Goal: Information Seeking & Learning: Compare options

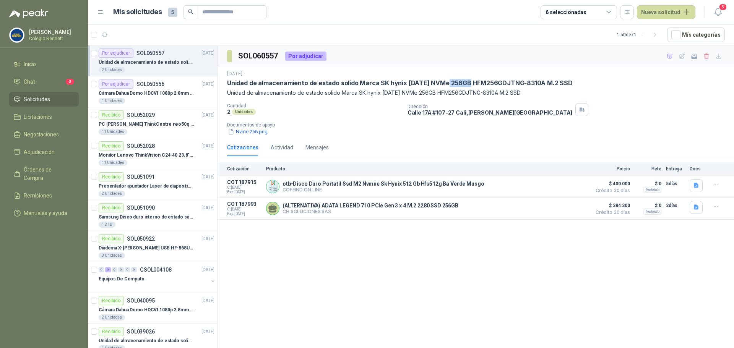
drag, startPoint x: 444, startPoint y: 83, endPoint x: 465, endPoint y: 87, distance: 21.5
click at [465, 87] on p "Unidad de almacenamiento de estado solido Marca SK hynix [DATE] NVMe 256GB HFM2…" at bounding box center [399, 83] width 345 height 8
drag, startPoint x: 425, startPoint y: 183, endPoint x: 431, endPoint y: 183, distance: 5.4
click at [431, 183] on p "otb-Disco Duro Portatil Ssd M2 Nvmne Sk Hynix 512 Gb Hfs512g Ba Verde Musgo" at bounding box center [383, 184] width 202 height 6
drag, startPoint x: 315, startPoint y: 180, endPoint x: 325, endPoint y: 181, distance: 10.0
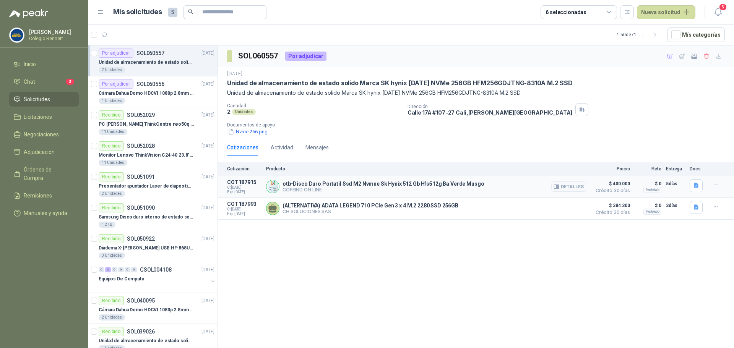
click at [319, 181] on div "otb-Disco Duro Portatil Ssd M2 Nvmne Sk Hynix 512 Gb Hfs512g Ba Verde Musgo COF…" at bounding box center [426, 186] width 321 height 15
click at [330, 182] on p "otb-Disco Duro Portatil Ssd M2 Nvmne Sk Hynix 512 Gb Hfs512g Ba Verde Musgo" at bounding box center [383, 184] width 202 height 6
click at [330, 185] on p "otb-Disco Duro Portatil Ssd M2 Nvmne Sk Hynix 512 Gb Hfs512g Ba Verde Musgo" at bounding box center [383, 184] width 202 height 6
drag, startPoint x: 314, startPoint y: 183, endPoint x: 367, endPoint y: 185, distance: 52.4
click at [367, 185] on p "otb-Disco Duro Portatil Ssd M2 Nvmne Sk Hynix 512 Gb Hfs512g Ba Verde Musgo" at bounding box center [383, 184] width 202 height 6
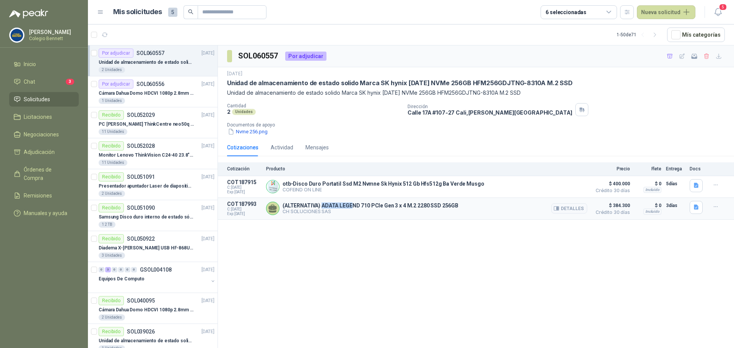
drag, startPoint x: 321, startPoint y: 207, endPoint x: 352, endPoint y: 205, distance: 30.6
click at [352, 205] on p "(ALTERNATIVA) ADATA LEGEND 710 PCle Gen 3 x 4 M.2 2280 SSD 256GB" at bounding box center [370, 205] width 176 height 6
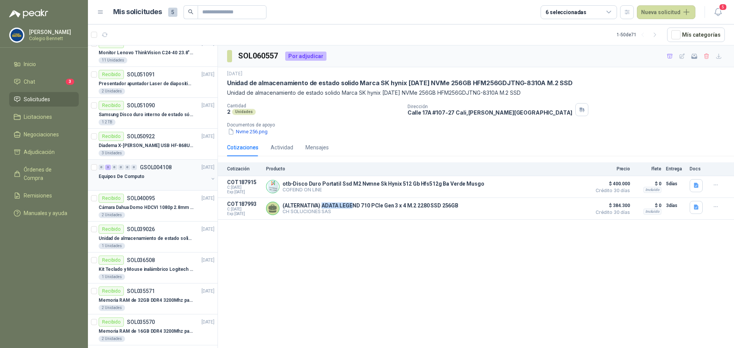
scroll to position [115, 0]
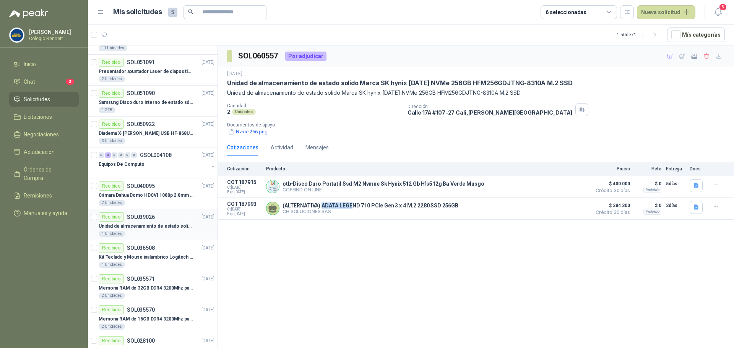
click at [159, 224] on p "Unidad de almacenamiento de estado solido Marca SK hynix [DATE] NVMe 256GB HFM2…" at bounding box center [146, 226] width 95 height 7
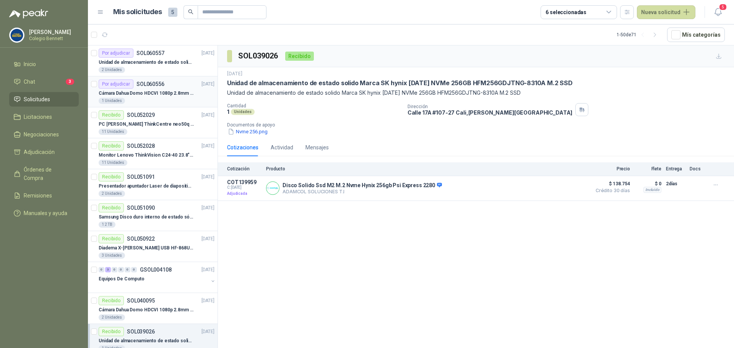
click at [141, 95] on p "Cámara Dahua Domo HDCVI 1080p 2.8mm IP67 Led IR 30m mts nocturnos" at bounding box center [146, 93] width 95 height 7
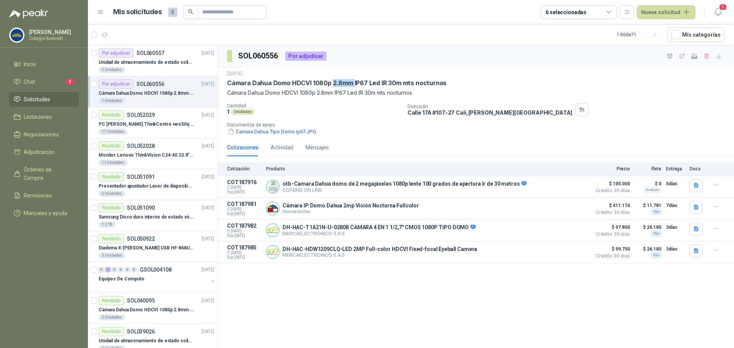
drag, startPoint x: 330, startPoint y: 83, endPoint x: 352, endPoint y: 81, distance: 21.5
click at [352, 81] on p "Cámara Dahua Domo HDCVI 1080p 2.8mm IP67 Led IR 30m mts nocturnos" at bounding box center [336, 83] width 219 height 8
click at [696, 230] on icon "button" at bounding box center [696, 229] width 6 height 6
click at [687, 216] on button "DSDH-HAC-T1A21N-U-0280B (1).pdf" at bounding box center [651, 213] width 91 height 8
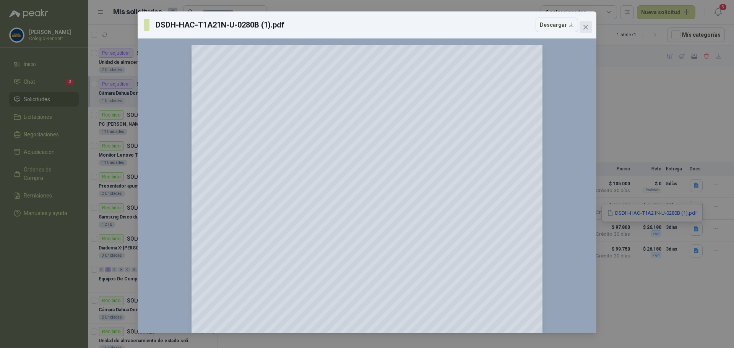
click at [585, 25] on icon "close" at bounding box center [585, 27] width 6 height 6
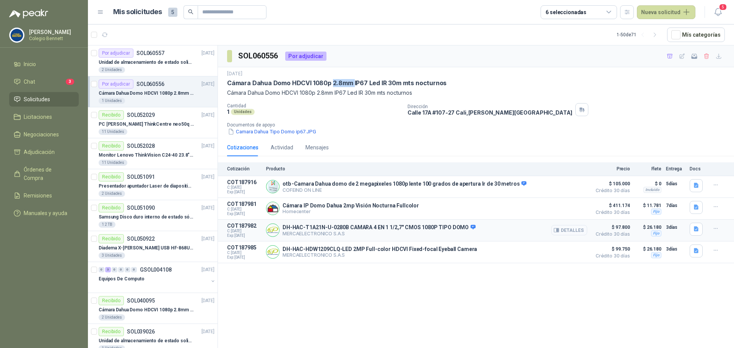
click at [571, 230] on button "Detalles" at bounding box center [569, 230] width 36 height 10
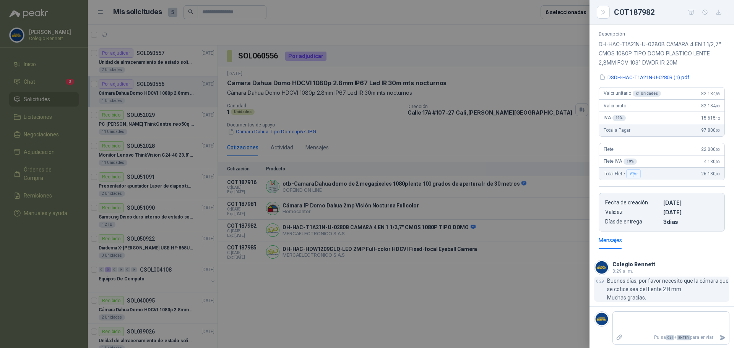
scroll to position [86, 0]
click at [424, 288] on div at bounding box center [367, 174] width 734 height 348
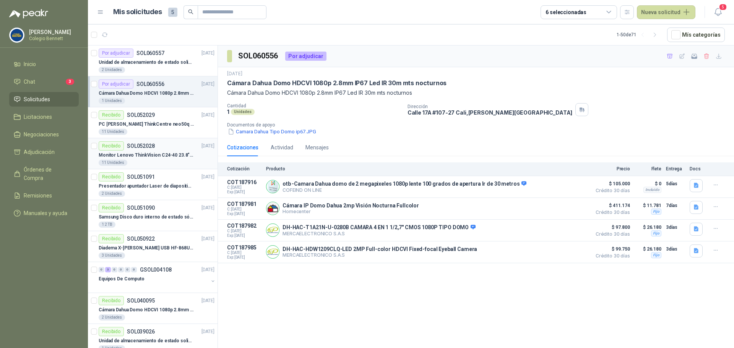
scroll to position [153, 0]
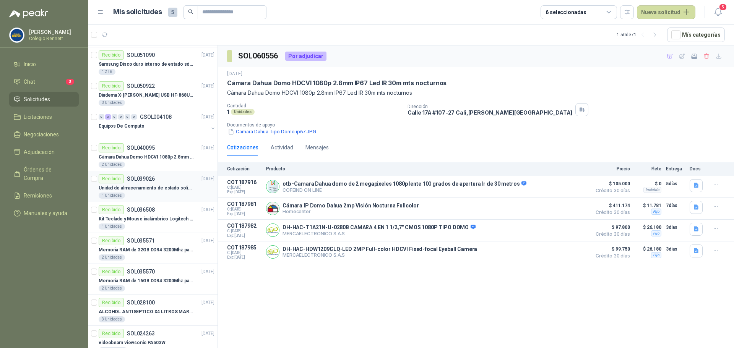
click at [146, 187] on p "Unidad de almacenamiento de estado solido Marca SK hynix [DATE] NVMe 256GB HFM2…" at bounding box center [146, 188] width 95 height 7
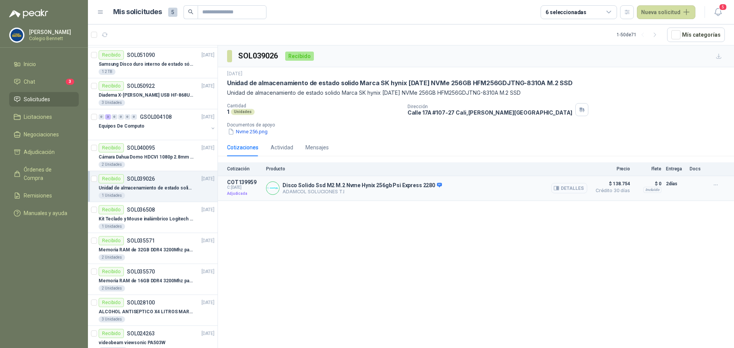
click at [571, 186] on button "Detalles" at bounding box center [569, 188] width 36 height 10
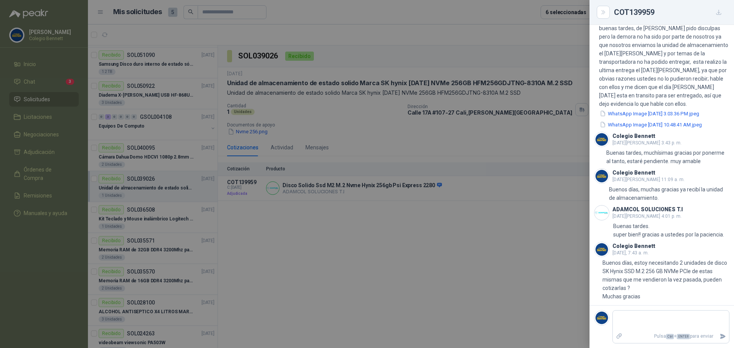
scroll to position [541, 0]
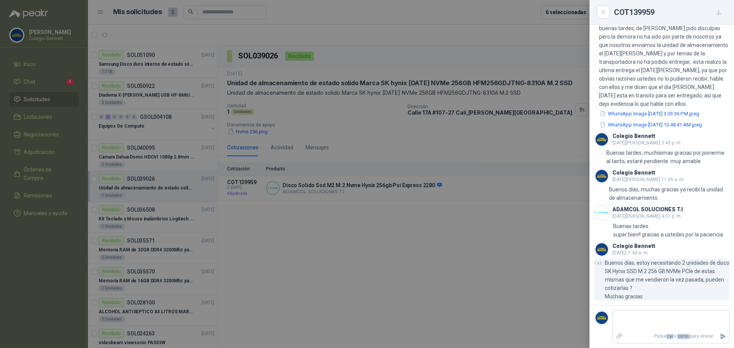
click at [679, 262] on p "Buenos días, estoy necesitando 2 unidades de disco SK Hynix SSD M.2 256 GB NVMe…" at bounding box center [666, 280] width 125 height 42
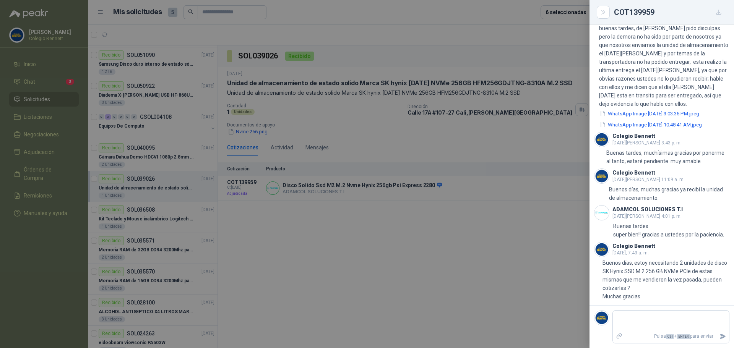
click at [528, 222] on div at bounding box center [367, 174] width 734 height 348
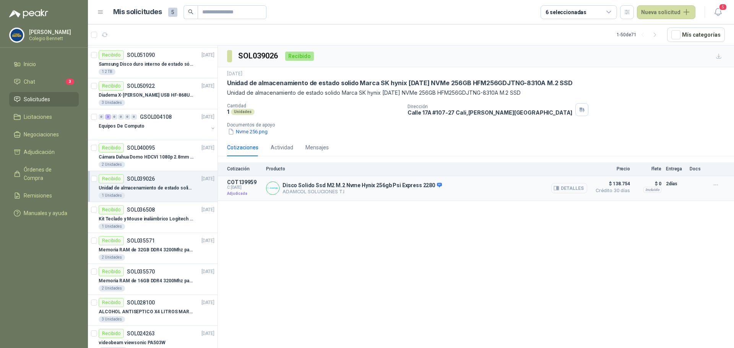
click at [565, 192] on button "Detalles" at bounding box center [569, 188] width 36 height 10
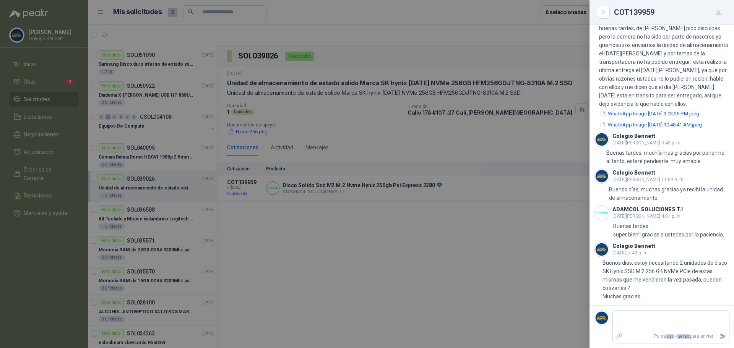
click at [387, 237] on div at bounding box center [367, 174] width 734 height 348
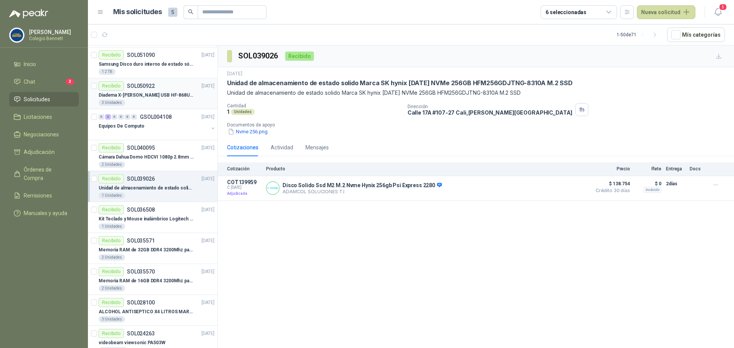
scroll to position [0, 0]
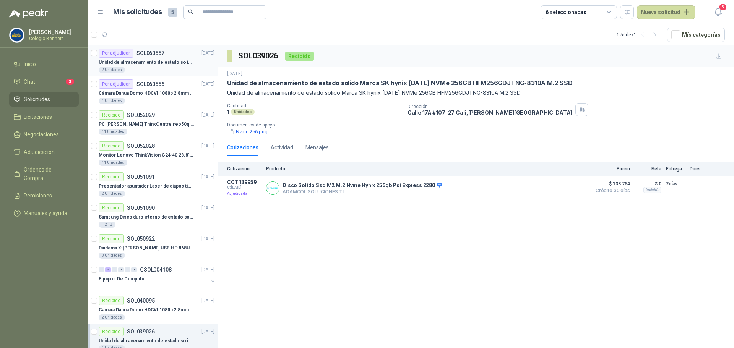
click at [169, 58] on div "Unidad de almacenamiento de estado solido Marca SK hynix [DATE] NVMe 256GB HFM2…" at bounding box center [157, 62] width 116 height 9
